Goal: Task Accomplishment & Management: Manage account settings

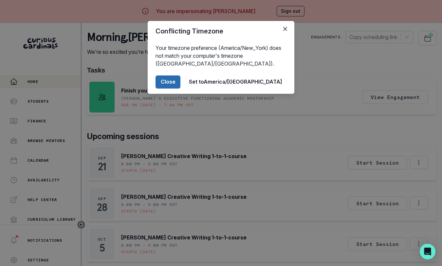
click at [180, 82] on button "Close" at bounding box center [168, 81] width 25 height 13
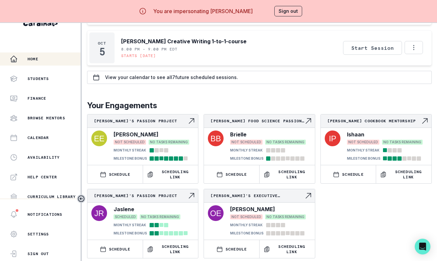
scroll to position [28, 0]
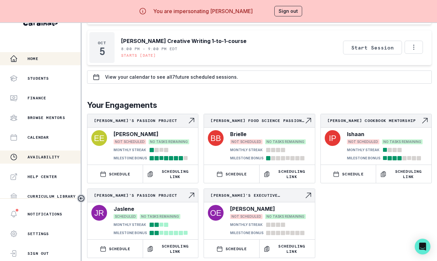
click at [34, 157] on button "Availability" at bounding box center [40, 156] width 81 height 13
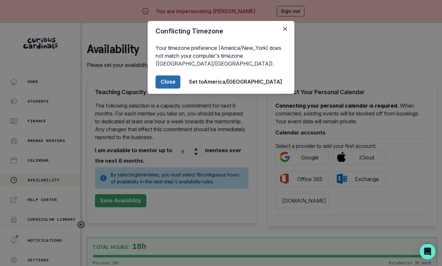
click at [180, 86] on button "Close" at bounding box center [168, 81] width 25 height 13
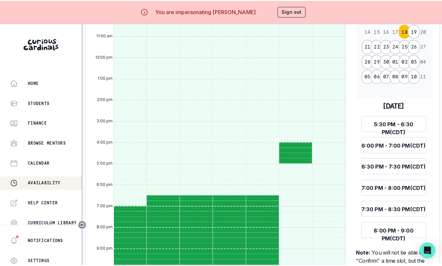
scroll to position [21, 0]
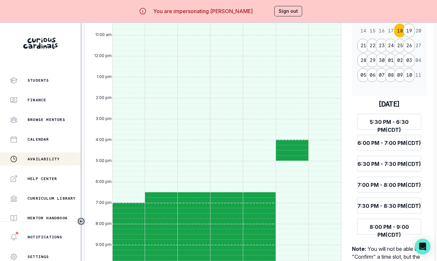
click at [294, 12] on button "Sign out" at bounding box center [288, 11] width 28 height 10
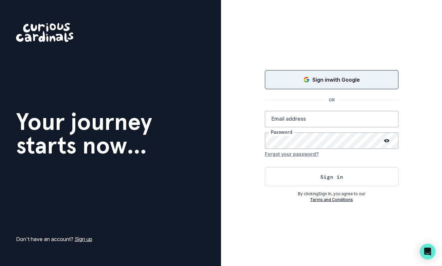
click at [304, 80] on icon "Sign in with Google (GSuite)" at bounding box center [306, 81] width 4 height 2
